Goal: Navigation & Orientation: Find specific page/section

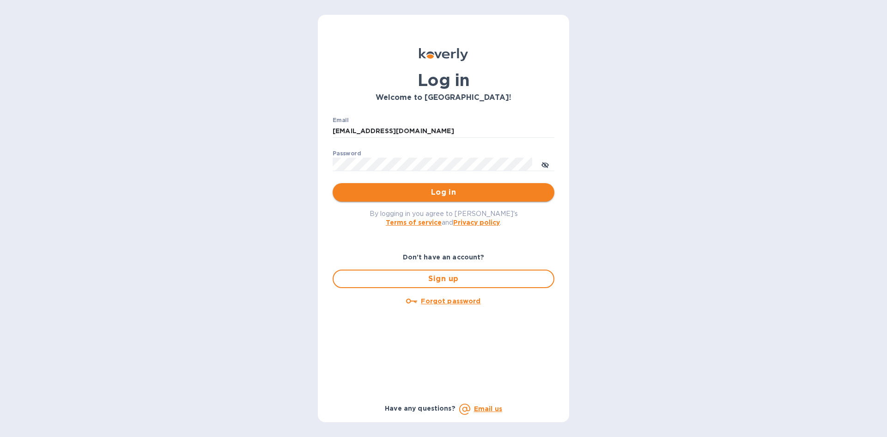
click at [475, 196] on span "Log in" at bounding box center [443, 192] width 207 height 11
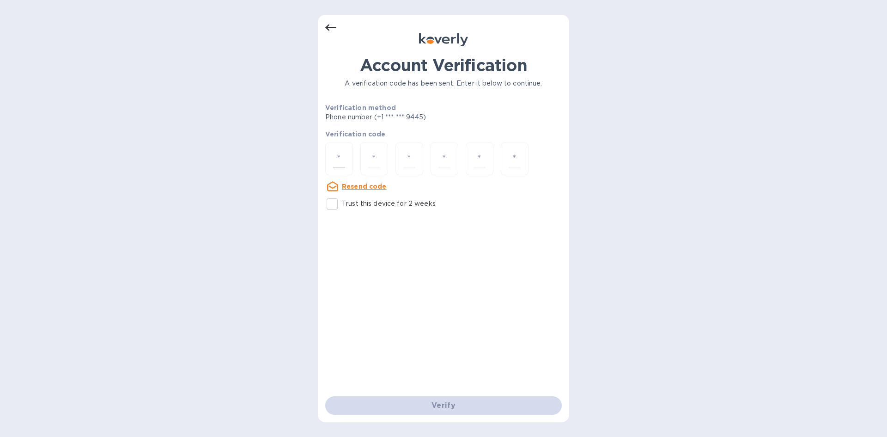
click at [340, 158] on input "number" at bounding box center [339, 158] width 12 height 17
type input "5"
type input "8"
type input "4"
type input "2"
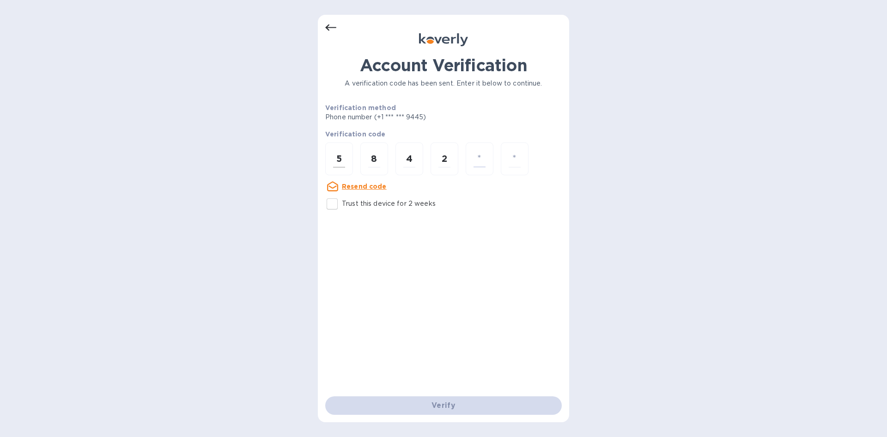
type input "3"
click at [400, 157] on div "4" at bounding box center [410, 158] width 28 height 33
drag, startPoint x: 410, startPoint y: 159, endPoint x: 405, endPoint y: 159, distance: 5.6
click at [405, 159] on input "4" at bounding box center [410, 158] width 12 height 17
type input "0"
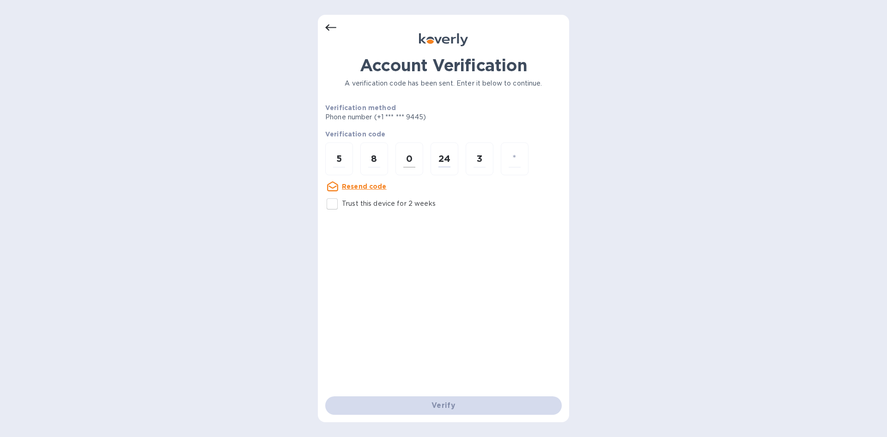
type input "4"
type input "2"
type input "3"
